Goal: Information Seeking & Learning: Find contact information

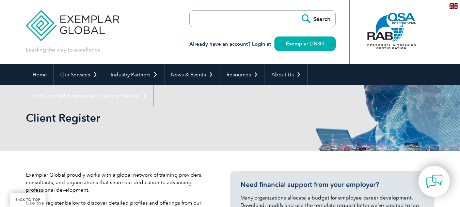
select select "[GEOGRAPHIC_DATA]"
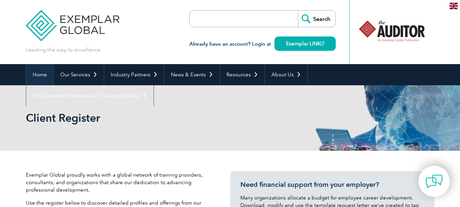
click at [43, 72] on link "Home" at bounding box center [39, 74] width 27 height 21
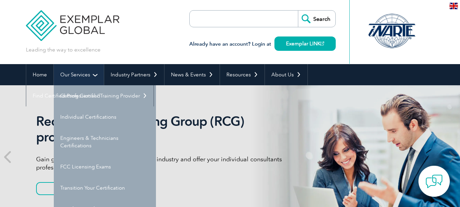
click at [76, 73] on link "Our Services" at bounding box center [79, 74] width 50 height 21
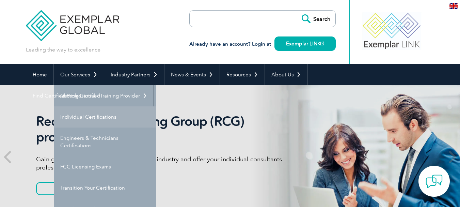
click at [78, 112] on link "Individual Certifications" at bounding box center [105, 116] width 102 height 21
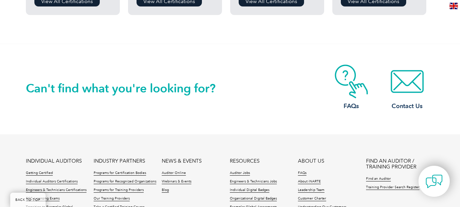
scroll to position [715, 0]
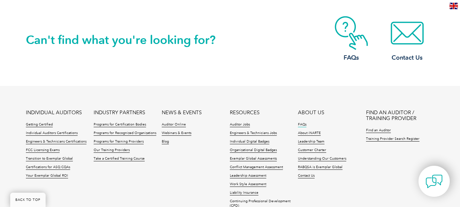
click at [305, 123] on link "FAQs" at bounding box center [302, 124] width 9 height 5
click at [400, 49] on img at bounding box center [407, 33] width 54 height 34
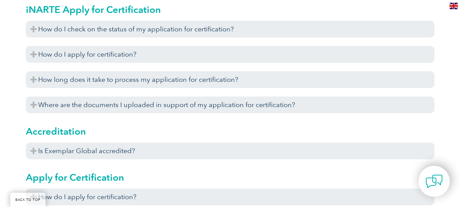
scroll to position [238, 0]
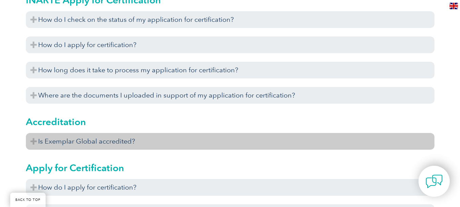
click at [156, 139] on h3 "Is Exemplar Global accredited?" at bounding box center [230, 141] width 408 height 17
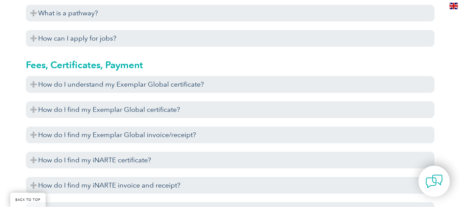
scroll to position [1634, 0]
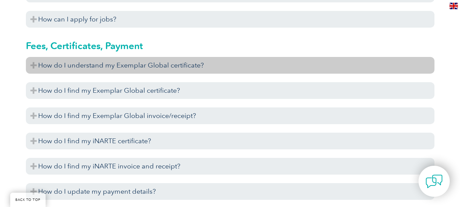
click at [162, 67] on h3 "How do I understand my Exemplar Global certificate?" at bounding box center [230, 65] width 408 height 17
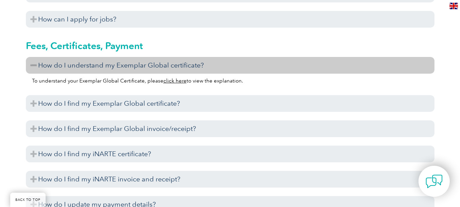
click at [168, 82] on link "click here" at bounding box center [174, 81] width 23 height 6
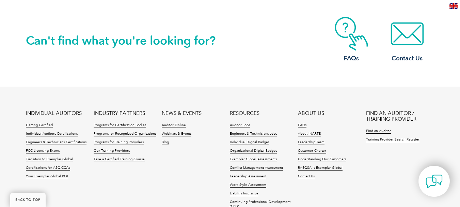
scroll to position [704, 0]
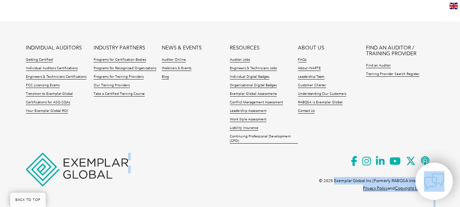
drag, startPoint x: 333, startPoint y: 181, endPoint x: 437, endPoint y: 178, distance: 104.2
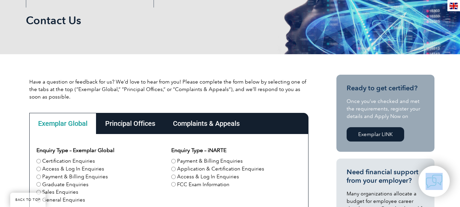
scroll to position [0, 0]
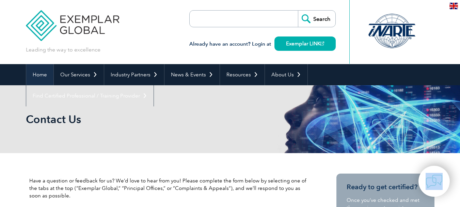
click at [42, 72] on link "Home" at bounding box center [39, 74] width 27 height 21
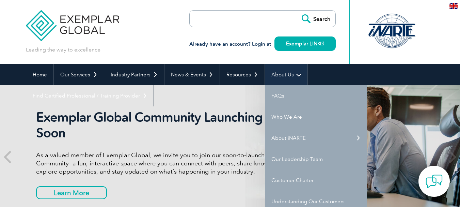
click at [287, 70] on link "About Us" at bounding box center [286, 74] width 43 height 21
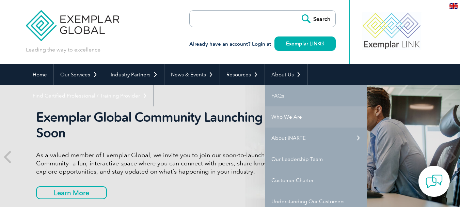
click at [287, 117] on link "Who We Are" at bounding box center [316, 116] width 102 height 21
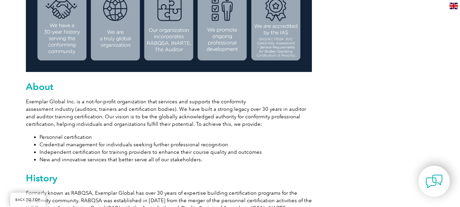
scroll to position [340, 0]
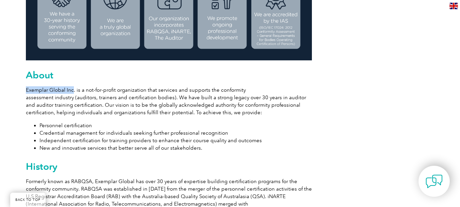
drag, startPoint x: 26, startPoint y: 88, endPoint x: 72, endPoint y: 90, distance: 46.7
click at [72, 90] on p "Exemplar Global Inc. is a not-for-profit organization that services and support…" at bounding box center [169, 101] width 286 height 30
copy p "Exemplar Global Inc"
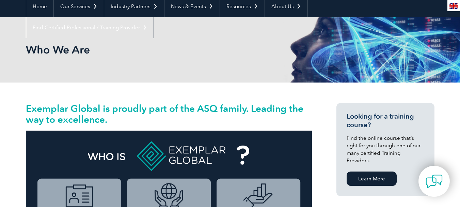
scroll to position [0, 0]
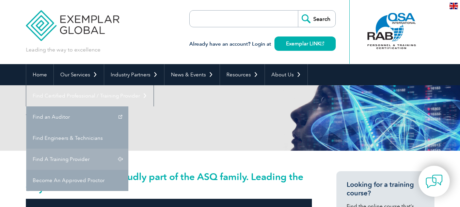
click at [128, 148] on link "Find A Training Provider" at bounding box center [77, 158] width 102 height 21
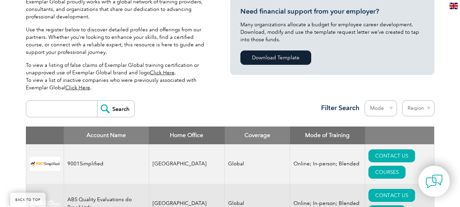
scroll to position [170, 0]
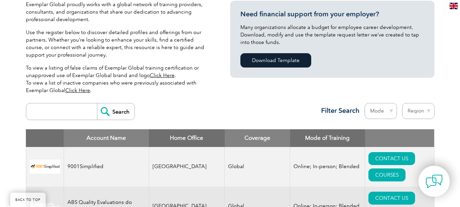
click at [426, 111] on select "Region [GEOGRAPHIC_DATA] [GEOGRAPHIC_DATA] [GEOGRAPHIC_DATA] [GEOGRAPHIC_DATA] …" at bounding box center [418, 111] width 32 height 16
select select "[GEOGRAPHIC_DATA]"
click at [402, 103] on select "Region Australia Bahrain Bangladesh Brazil Canada Colombia Dominican Republic E…" at bounding box center [418, 111] width 32 height 16
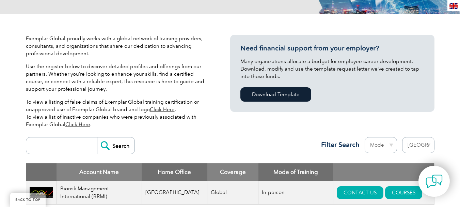
scroll to position [238, 0]
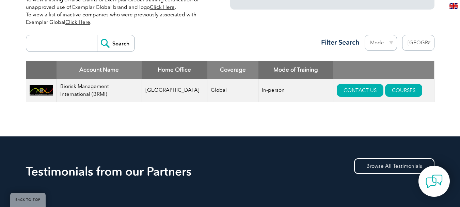
click at [420, 42] on select "Region [GEOGRAPHIC_DATA] [GEOGRAPHIC_DATA] [GEOGRAPHIC_DATA] [GEOGRAPHIC_DATA] …" at bounding box center [418, 43] width 32 height 16
select select "[GEOGRAPHIC_DATA]"
click at [402, 35] on select "Region [GEOGRAPHIC_DATA] [GEOGRAPHIC_DATA] [GEOGRAPHIC_DATA] [GEOGRAPHIC_DATA] …" at bounding box center [418, 43] width 32 height 16
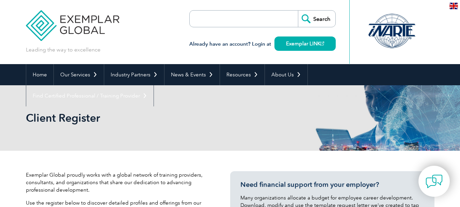
select select "[GEOGRAPHIC_DATA]"
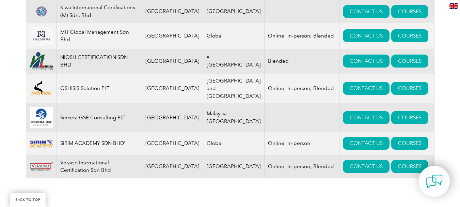
scroll to position [511, 0]
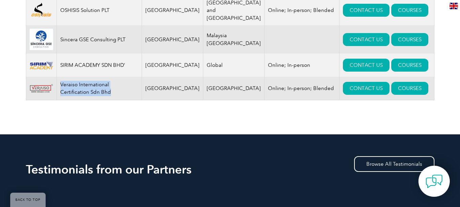
drag, startPoint x: 84, startPoint y: 88, endPoint x: 62, endPoint y: 81, distance: 23.7
click at [62, 81] on td "Veraiso International Certification Sdn Bhd" at bounding box center [99, 88] width 85 height 23
copy td "Veraiso International Certification Sdn Bhd"
